Goal: Task Accomplishment & Management: Manage account settings

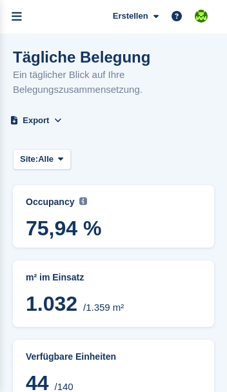
click at [26, 2] on link "menu" at bounding box center [17, 17] width 34 height 34
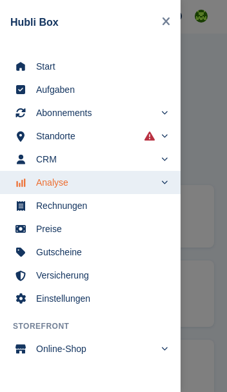
click at [42, 66] on span "Start" at bounding box center [98, 66] width 125 height 18
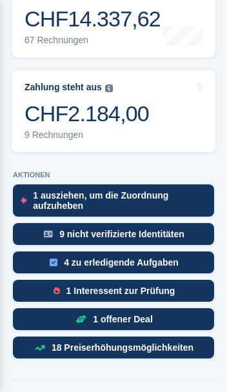
scroll to position [450, 0]
click at [55, 294] on img at bounding box center [56, 291] width 6 height 8
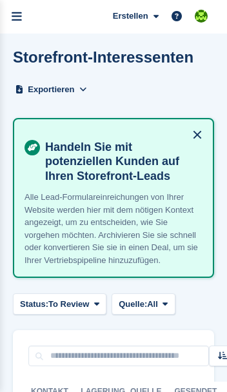
scroll to position [124, 0]
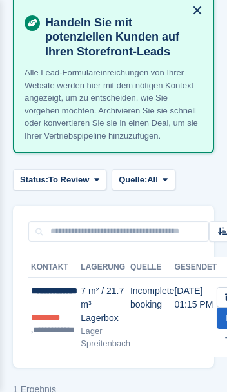
click at [146, 317] on td "Incomplete booking" at bounding box center [152, 317] width 44 height 79
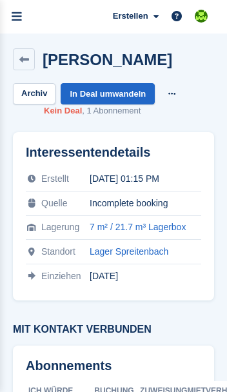
click at [24, 14] on link "menu" at bounding box center [17, 17] width 34 height 34
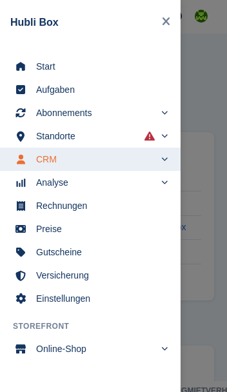
click at [38, 67] on span "Start" at bounding box center [98, 66] width 125 height 18
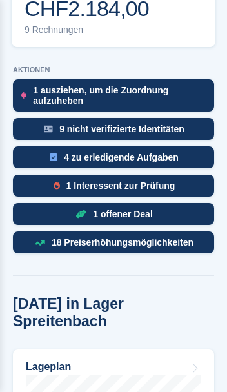
scroll to position [555, 0]
click at [32, 184] on div "1 Interessent zur Prüfung" at bounding box center [113, 186] width 201 height 22
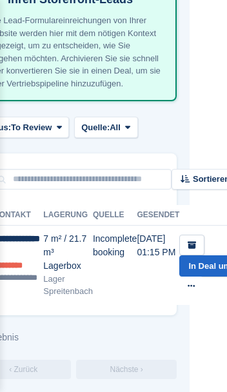
scroll to position [184, 38]
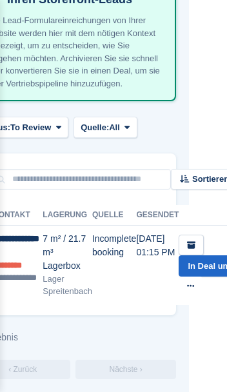
click at [57, 239] on div "7 m² / 21.7 m³ Lagerbox" at bounding box center [68, 252] width 50 height 41
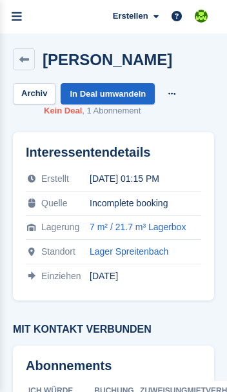
click at [9, 91] on div "[PERSON_NAME] Archiv In Deal umwandeln Interessenten löschen Kein Deal 1 Abonne…" at bounding box center [113, 83] width 216 height 84
